Goal: Find specific page/section: Find specific page/section

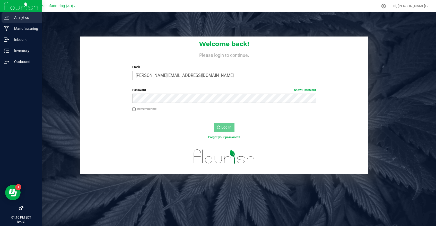
click at [6, 17] on icon at bounding box center [6, 17] width 5 height 4
click at [20, 17] on p "Analytics" at bounding box center [24, 17] width 31 height 6
click at [24, 19] on p "Analytics" at bounding box center [24, 17] width 31 height 6
